Goal: Find specific page/section: Find specific page/section

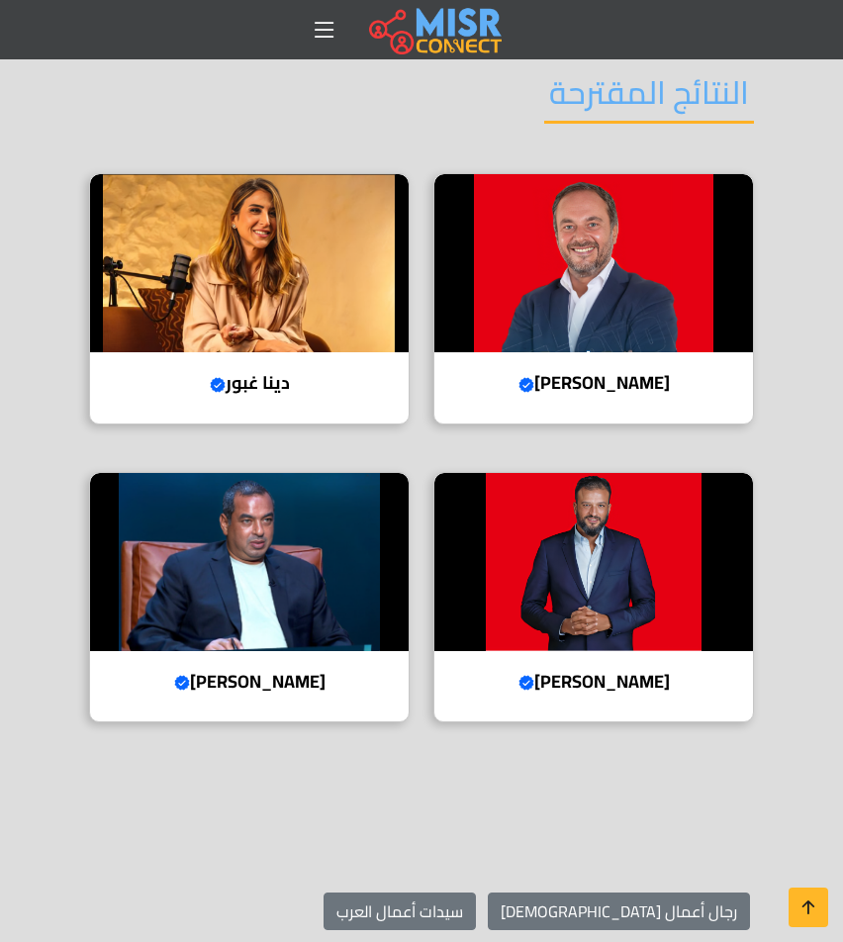
scroll to position [3660, 0]
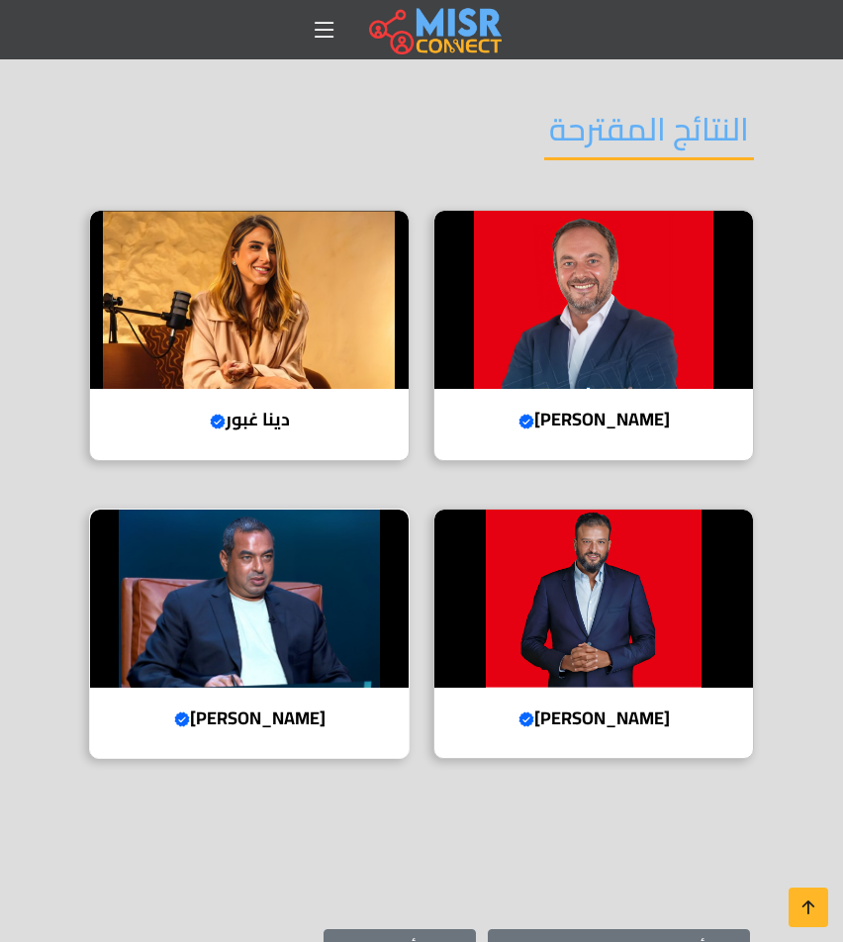
click at [231, 521] on img at bounding box center [249, 598] width 319 height 178
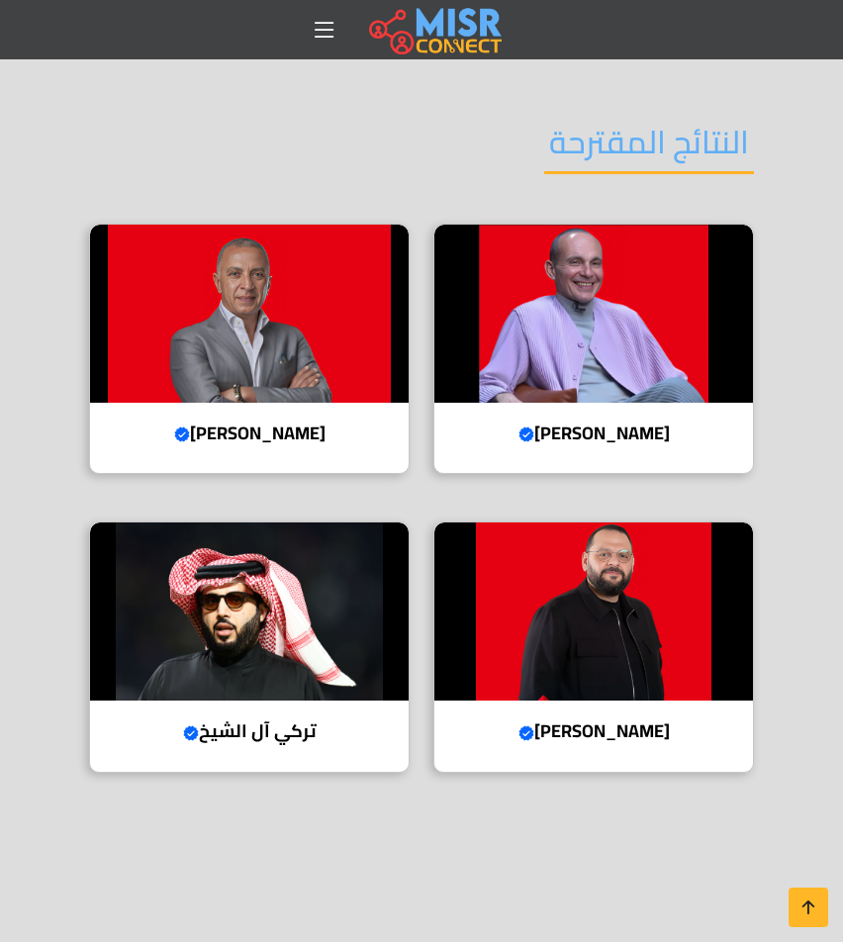
scroll to position [3462, 0]
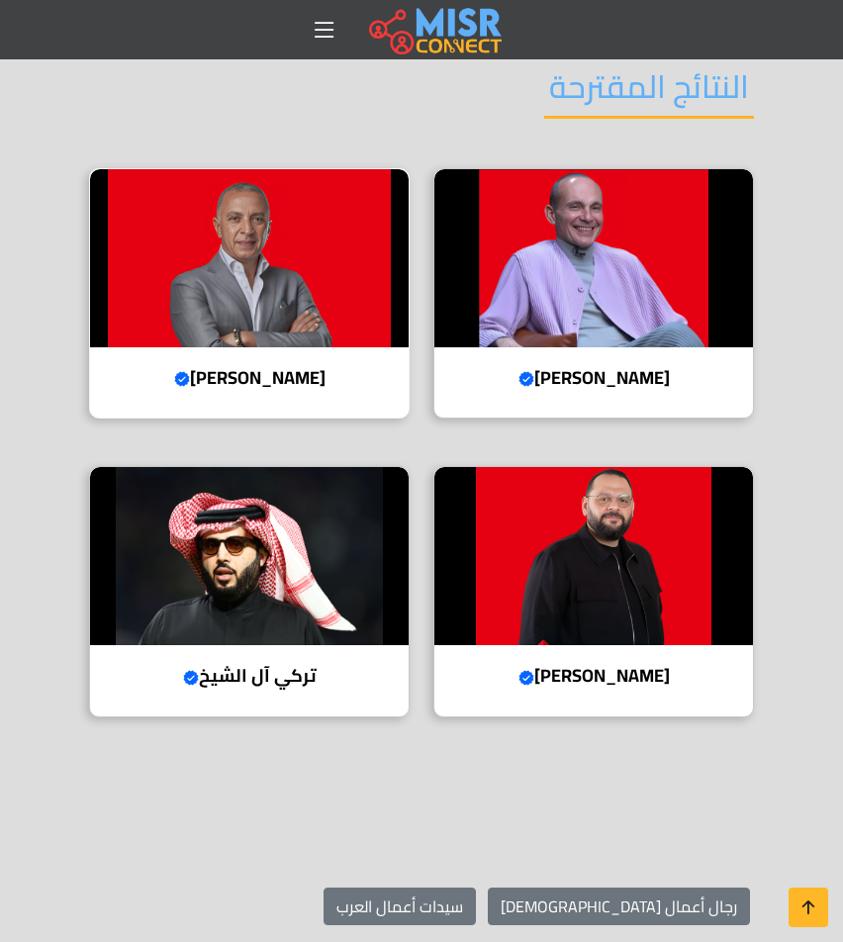
click at [257, 214] on img at bounding box center [249, 258] width 319 height 178
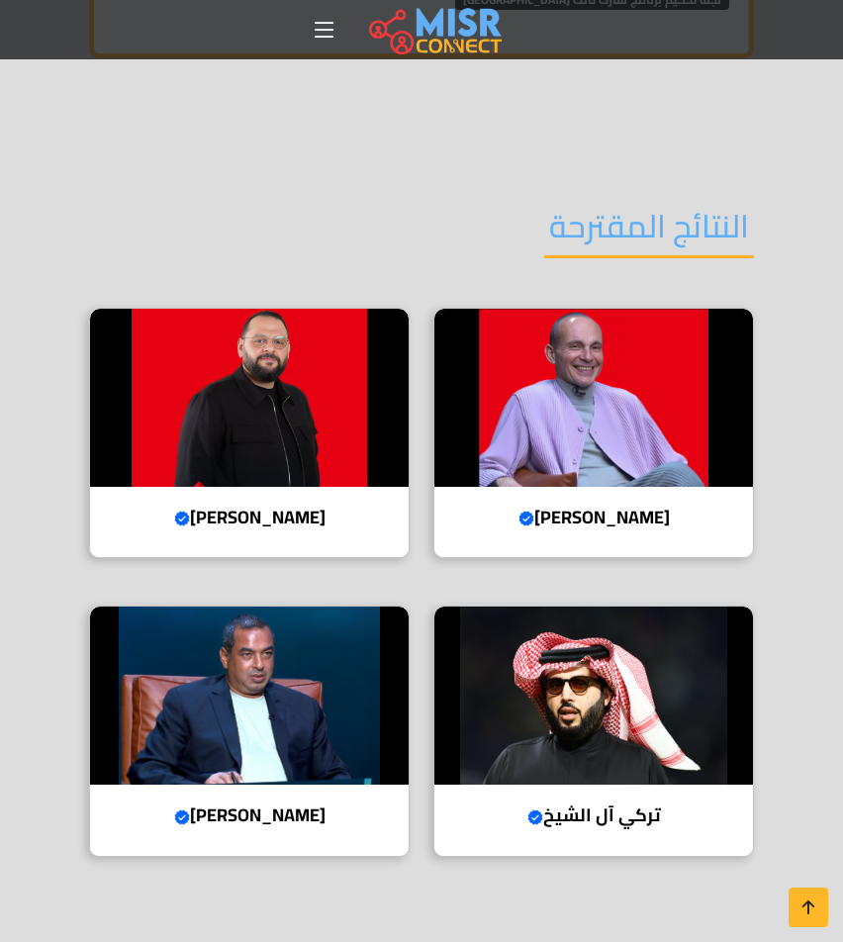
scroll to position [3264, 0]
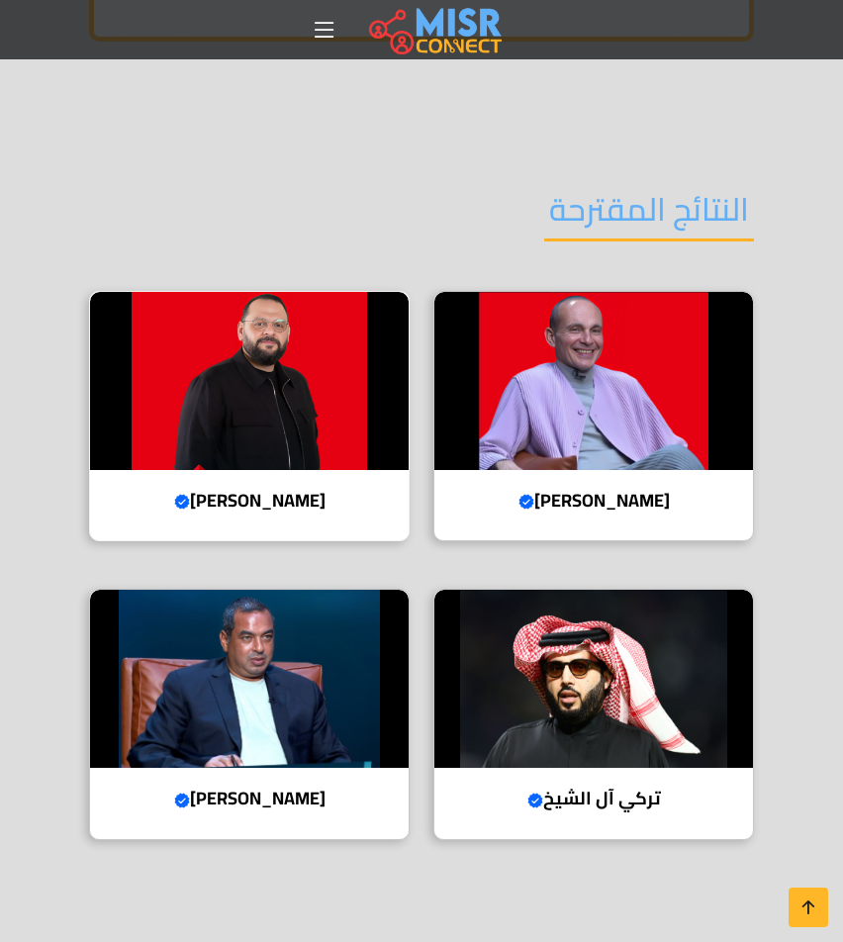
click at [227, 292] on img at bounding box center [249, 381] width 319 height 178
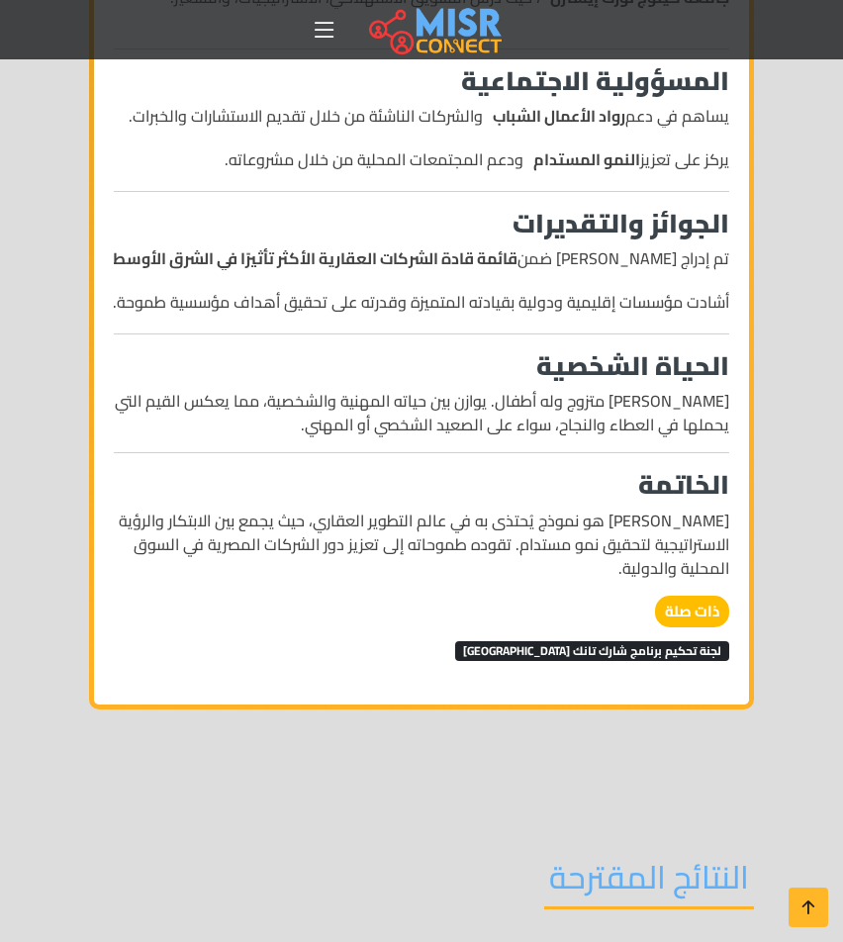
scroll to position [2572, 0]
